Goal: Task Accomplishment & Management: Manage account settings

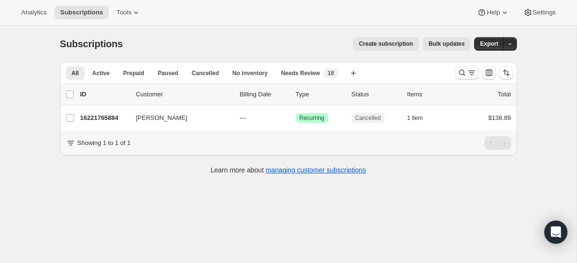
click at [462, 71] on icon "Search and filter results" at bounding box center [462, 73] width 10 height 10
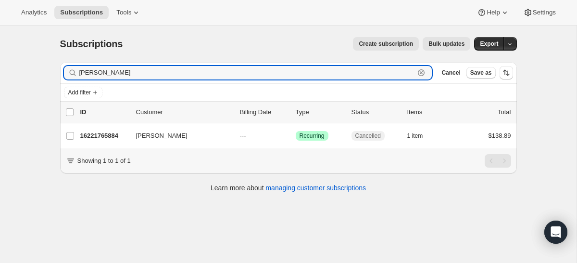
click at [422, 70] on icon "button" at bounding box center [421, 73] width 10 height 10
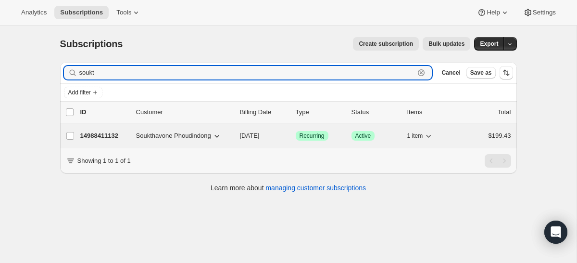
type input "soukt"
click at [119, 135] on p "14988411132" at bounding box center [104, 136] width 48 height 10
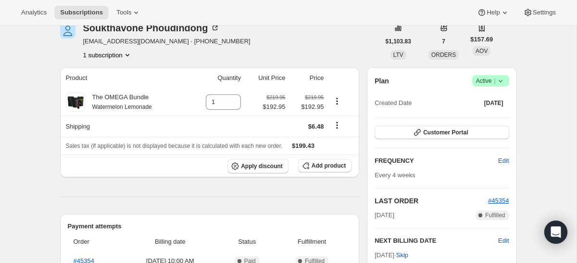
scroll to position [46, 0]
click at [338, 99] on icon "Product actions" at bounding box center [337, 98] width 1 height 1
click at [341, 120] on span "Swap variant" at bounding box center [337, 119] width 36 height 7
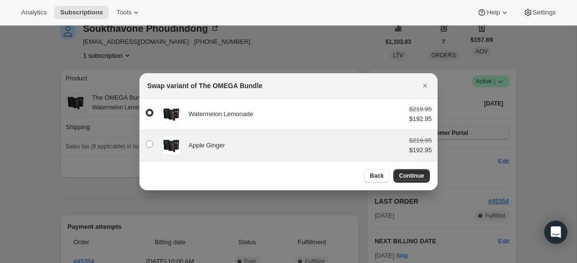
click at [183, 149] on div "Apple Ginger $219.95 $192.95" at bounding box center [288, 145] width 287 height 19
radio input "false"
radio input "true"
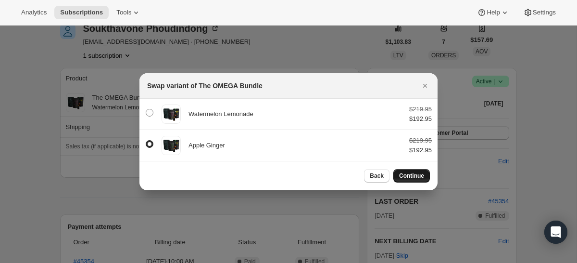
click at [409, 172] on span "Continue" at bounding box center [411, 176] width 25 height 8
select select "fixed"
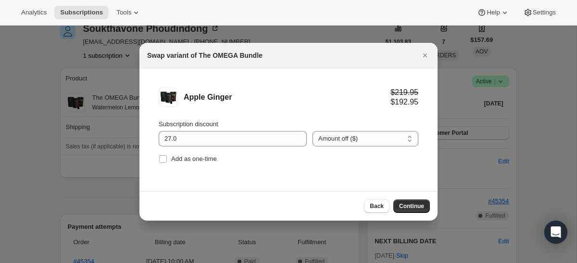
click at [421, 201] on button "Continue" at bounding box center [411, 205] width 37 height 13
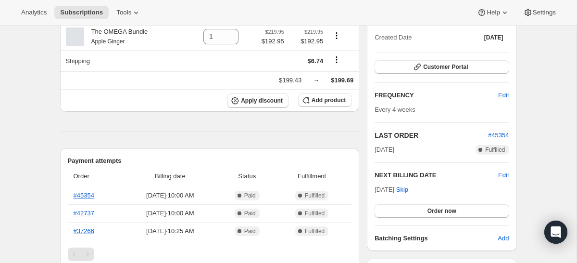
scroll to position [127, 0]
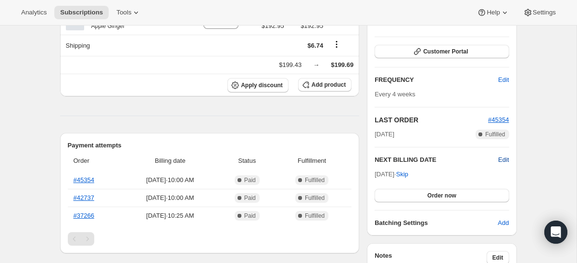
click at [506, 159] on span "Edit" at bounding box center [503, 160] width 11 height 10
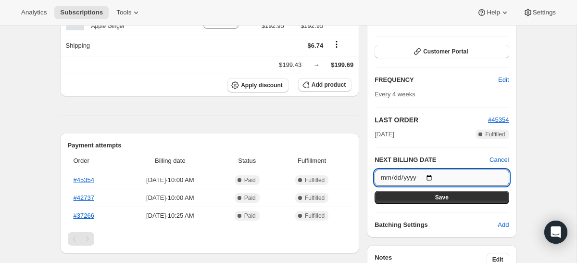
click at [435, 174] on input "[DATE]" at bounding box center [442, 177] width 134 height 16
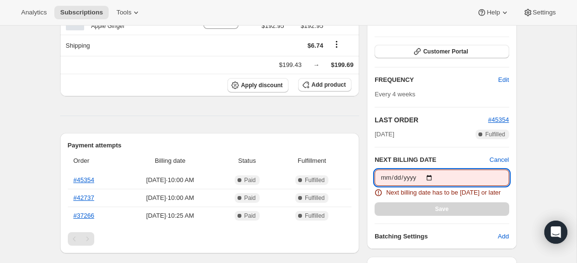
type input "[DATE]"
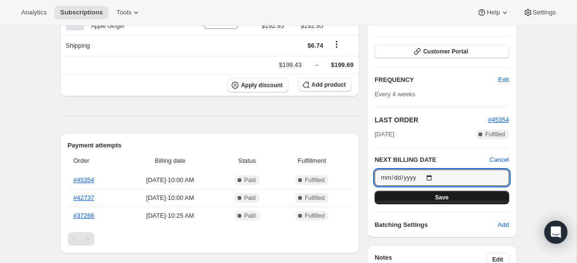
click at [447, 198] on span "Save" at bounding box center [441, 197] width 13 height 8
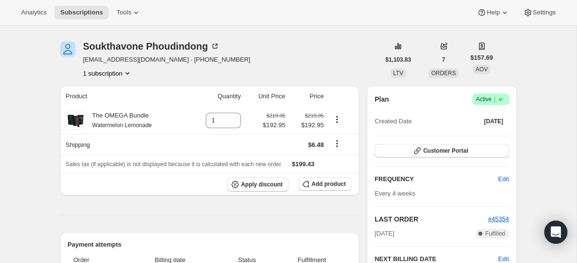
scroll to position [72, 0]
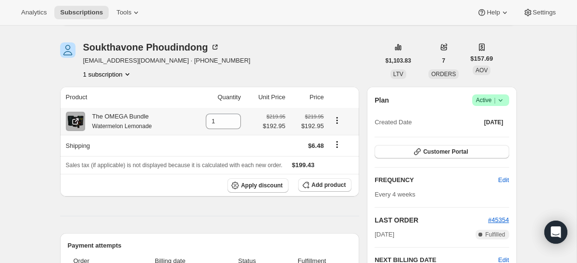
click at [339, 125] on icon "Product actions" at bounding box center [337, 120] width 10 height 10
click at [340, 140] on span "Swap variant" at bounding box center [337, 138] width 36 height 7
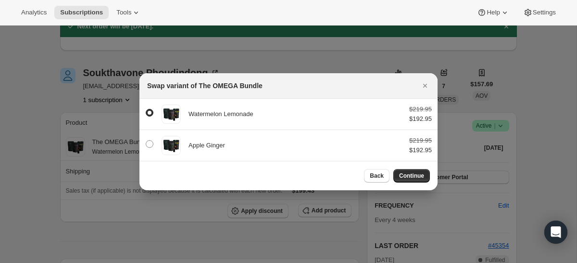
scroll to position [0, 0]
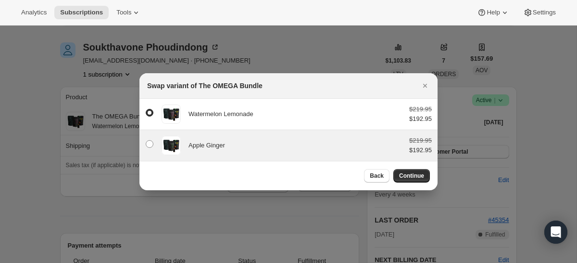
click at [260, 141] on div "Apple Ginger" at bounding box center [294, 145] width 213 height 10
radio input "false"
radio input "true"
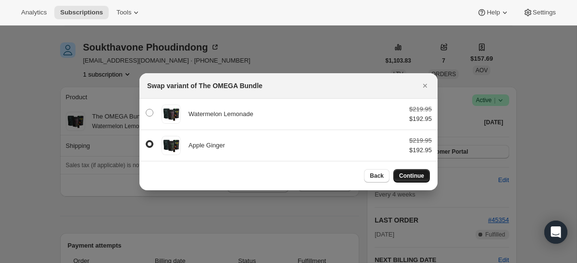
click at [408, 179] on button "Continue" at bounding box center [411, 175] width 37 height 13
select select "fixed"
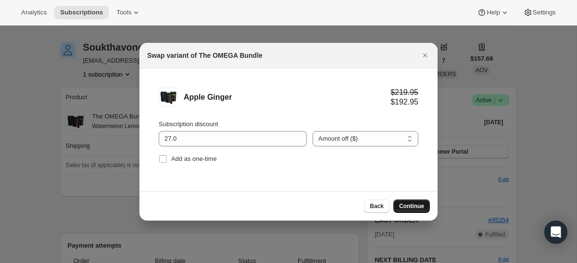
click at [418, 209] on button "Continue" at bounding box center [411, 205] width 37 height 13
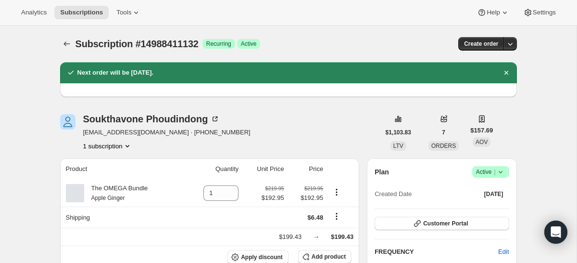
scroll to position [72, 0]
